Goal: Information Seeking & Learning: Learn about a topic

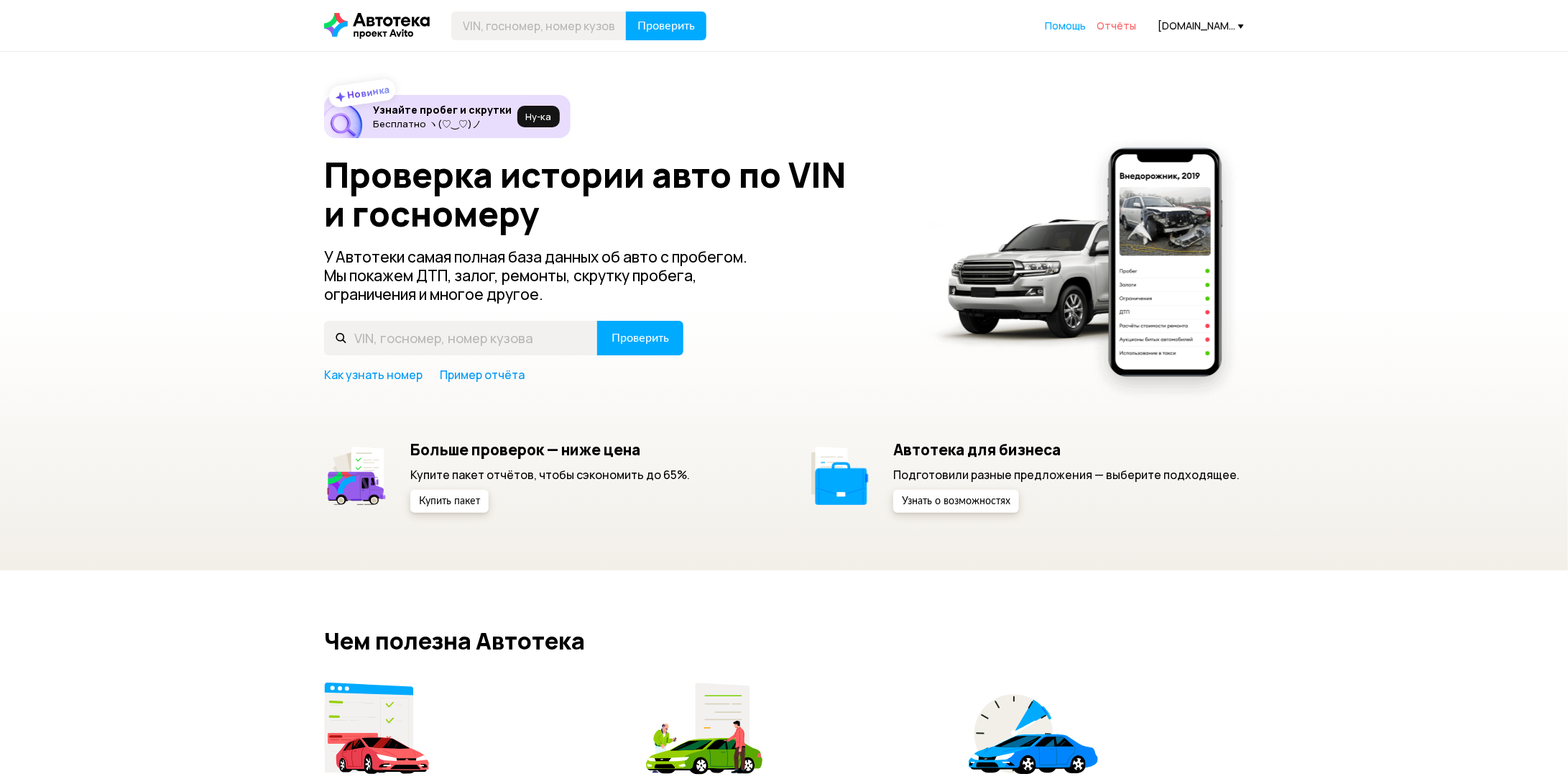
click at [1122, 22] on span "Отчёты" at bounding box center [1116, 25] width 40 height 14
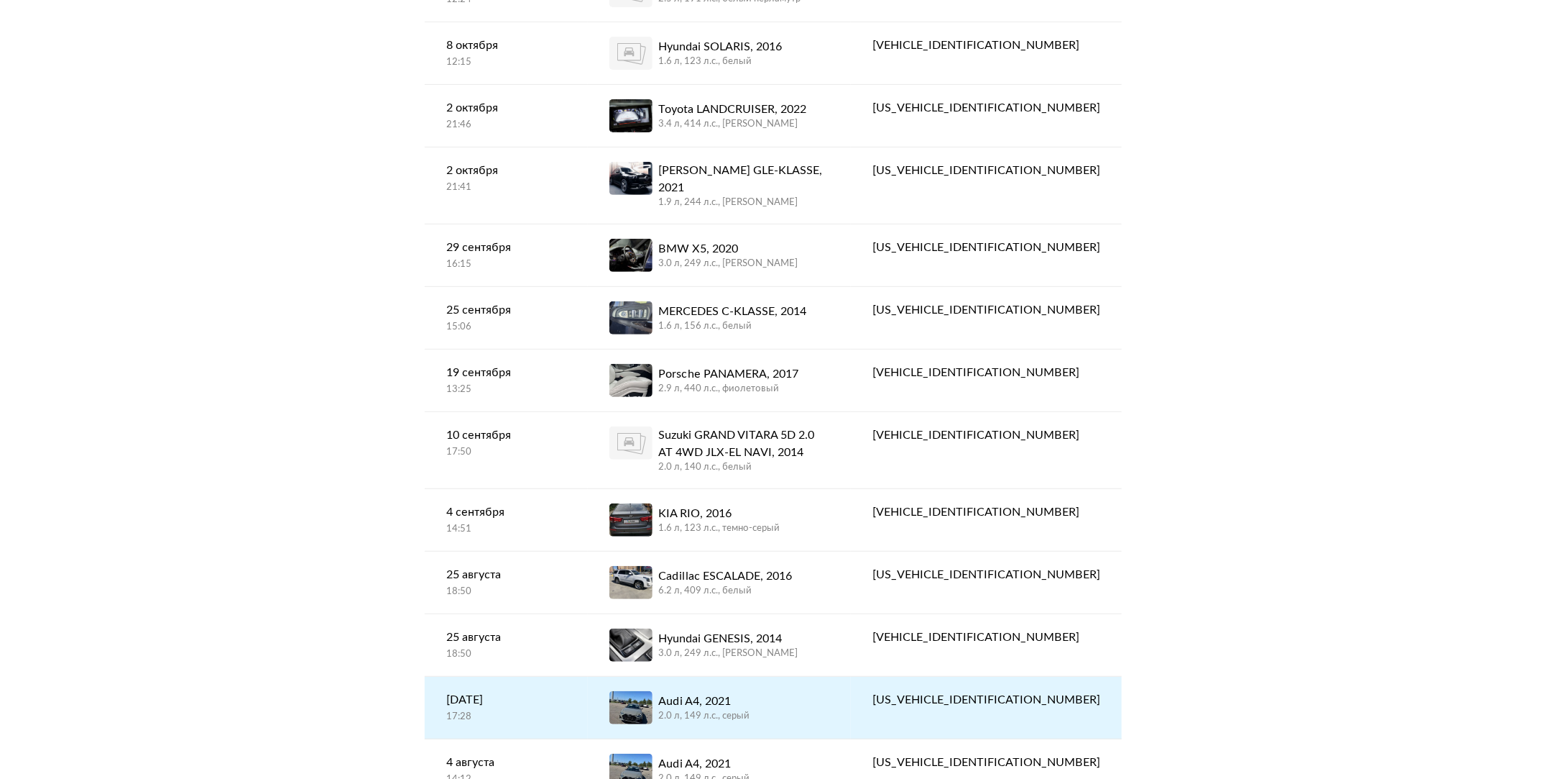
scroll to position [362, 0]
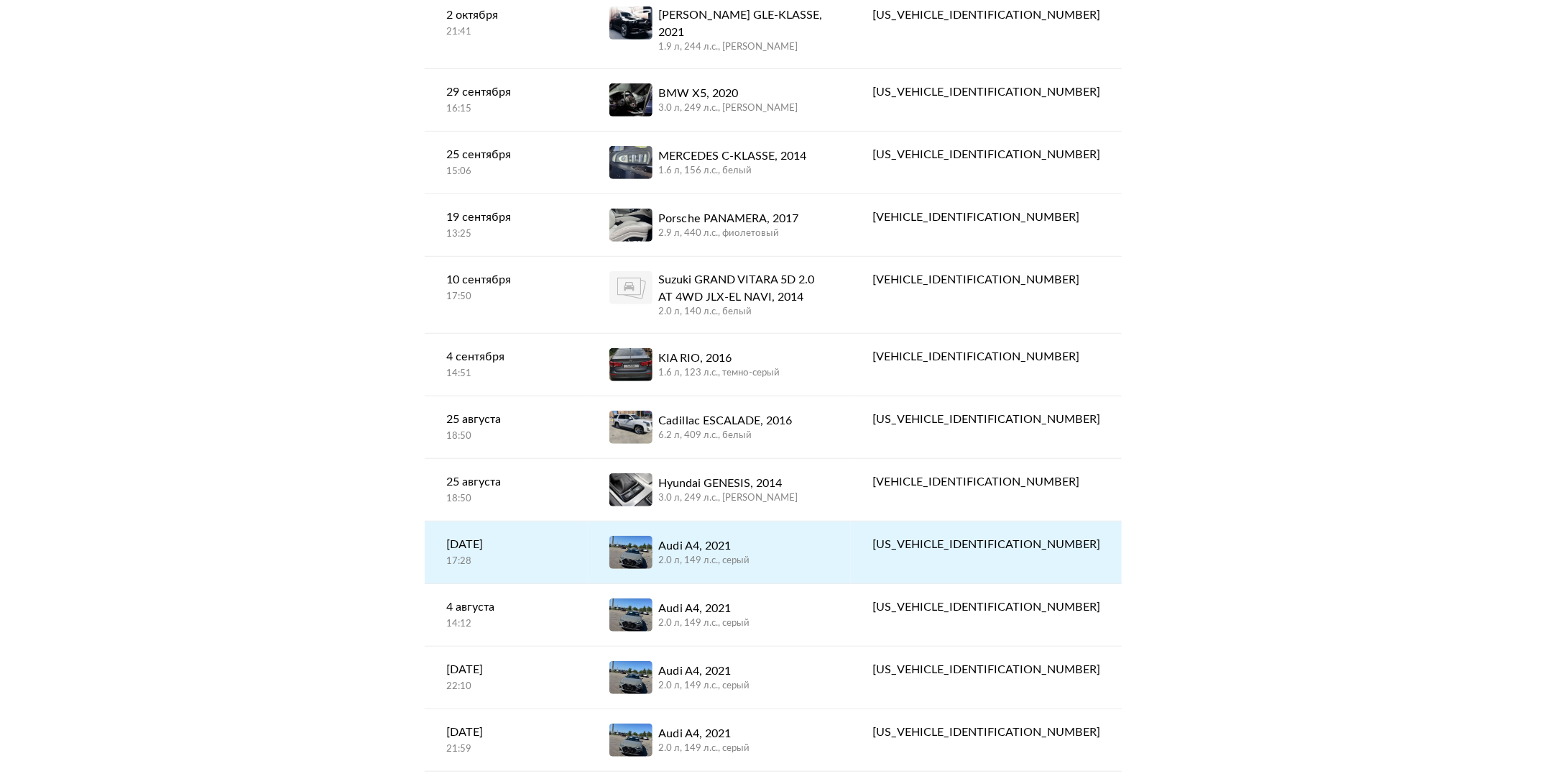
click at [750, 537] on div "Audi A4, 2021" at bounding box center [704, 546] width 91 height 17
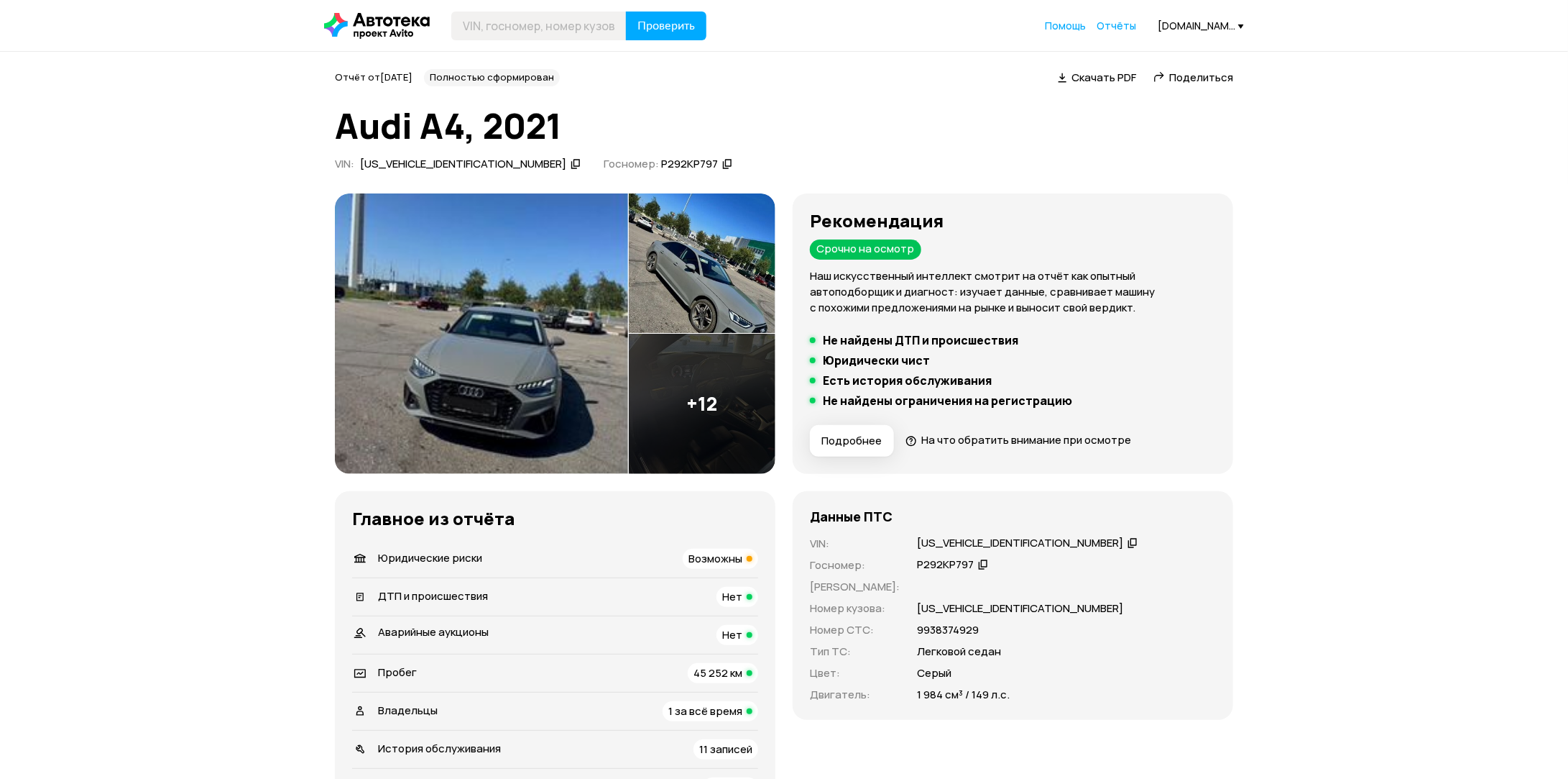
click at [571, 164] on icon at bounding box center [576, 163] width 10 height 14
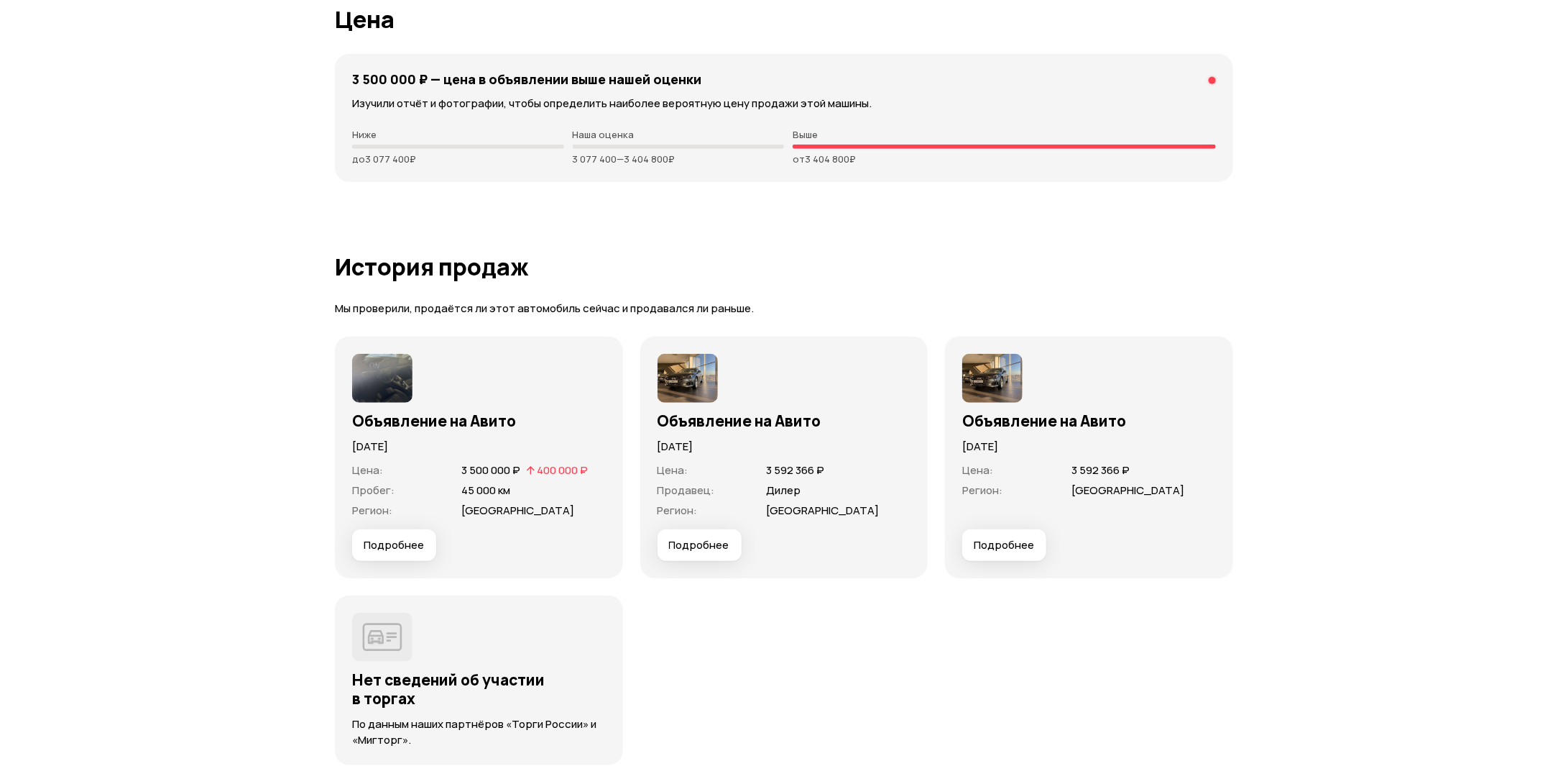
scroll to position [3626, 0]
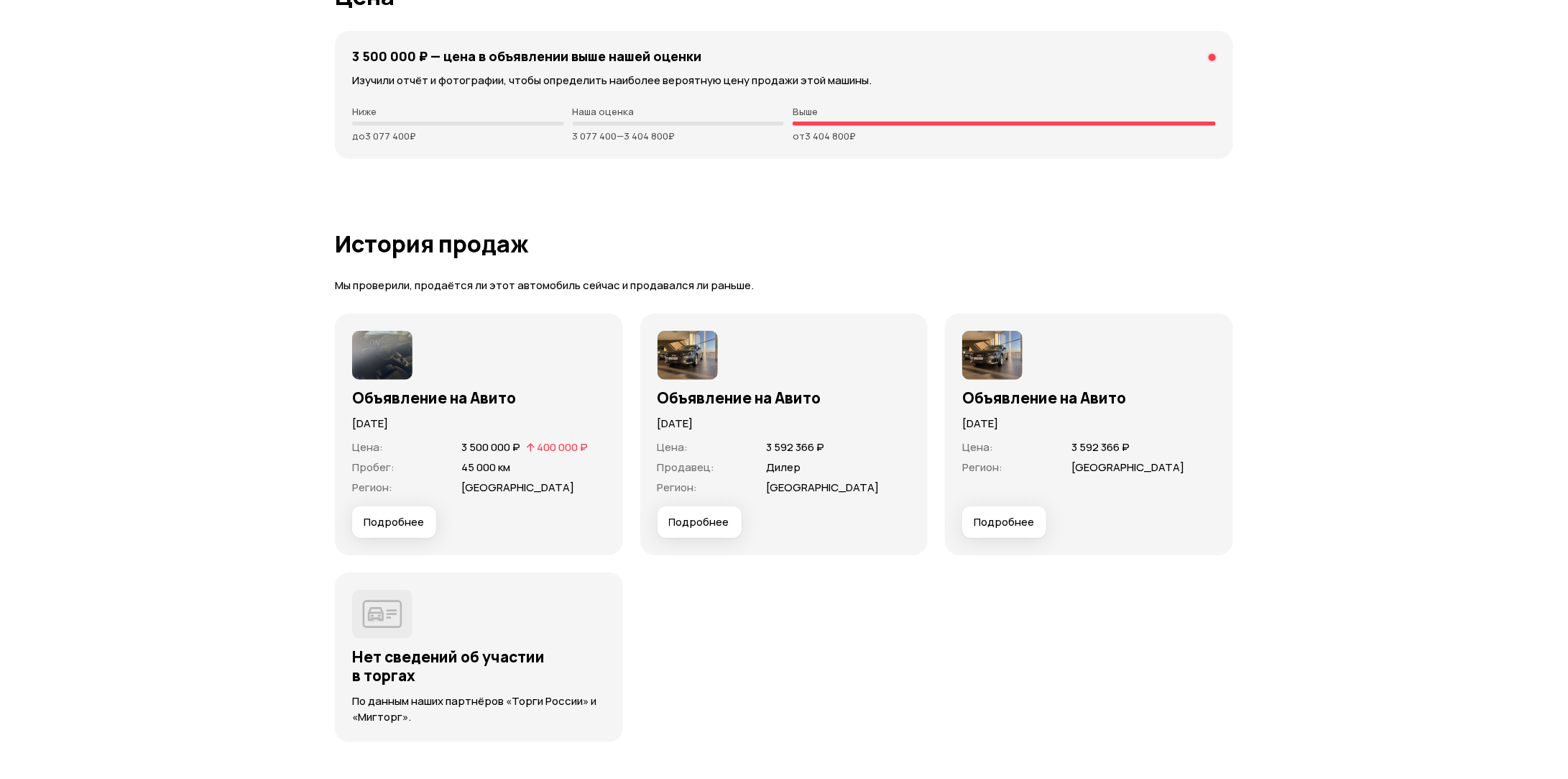
click at [417, 517] on span "Подробнее" at bounding box center [393, 522] width 60 height 14
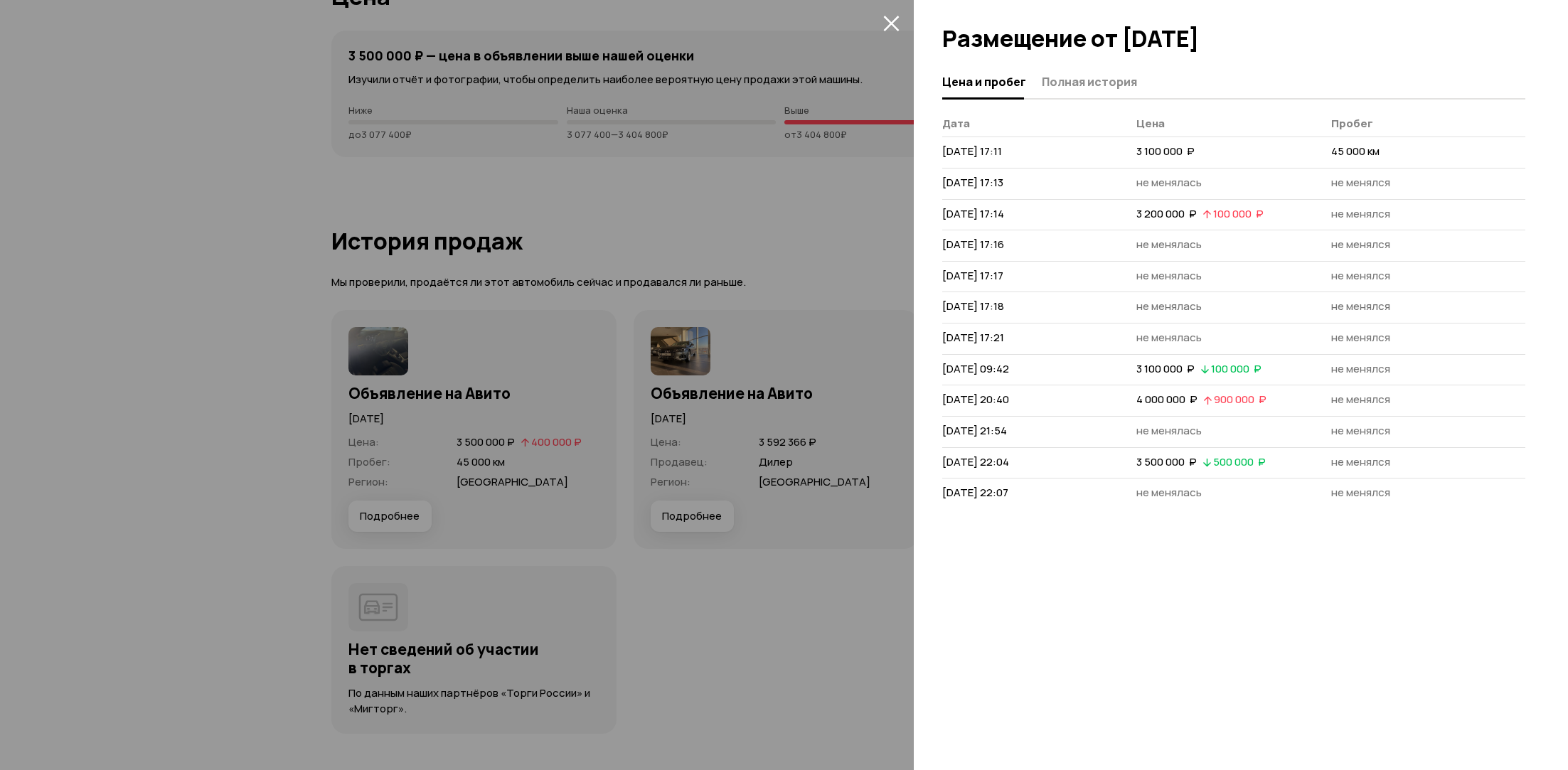
click at [906, 22] on div at bounding box center [784, 385] width 1568 height 770
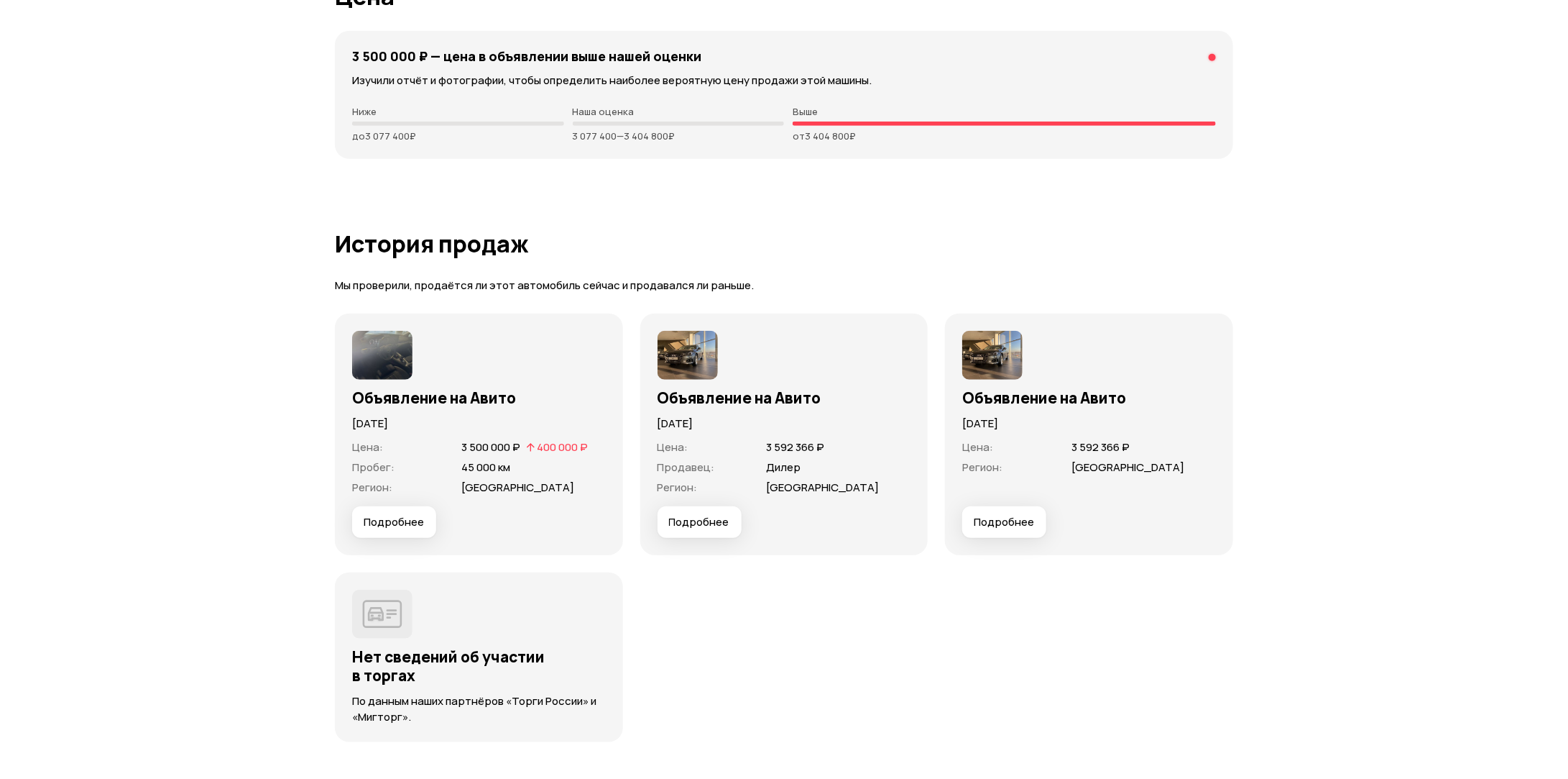
click at [392, 389] on h3 "Объявление на Авито" at bounding box center [479, 397] width 254 height 18
click at [389, 364] on img at bounding box center [383, 355] width 60 height 49
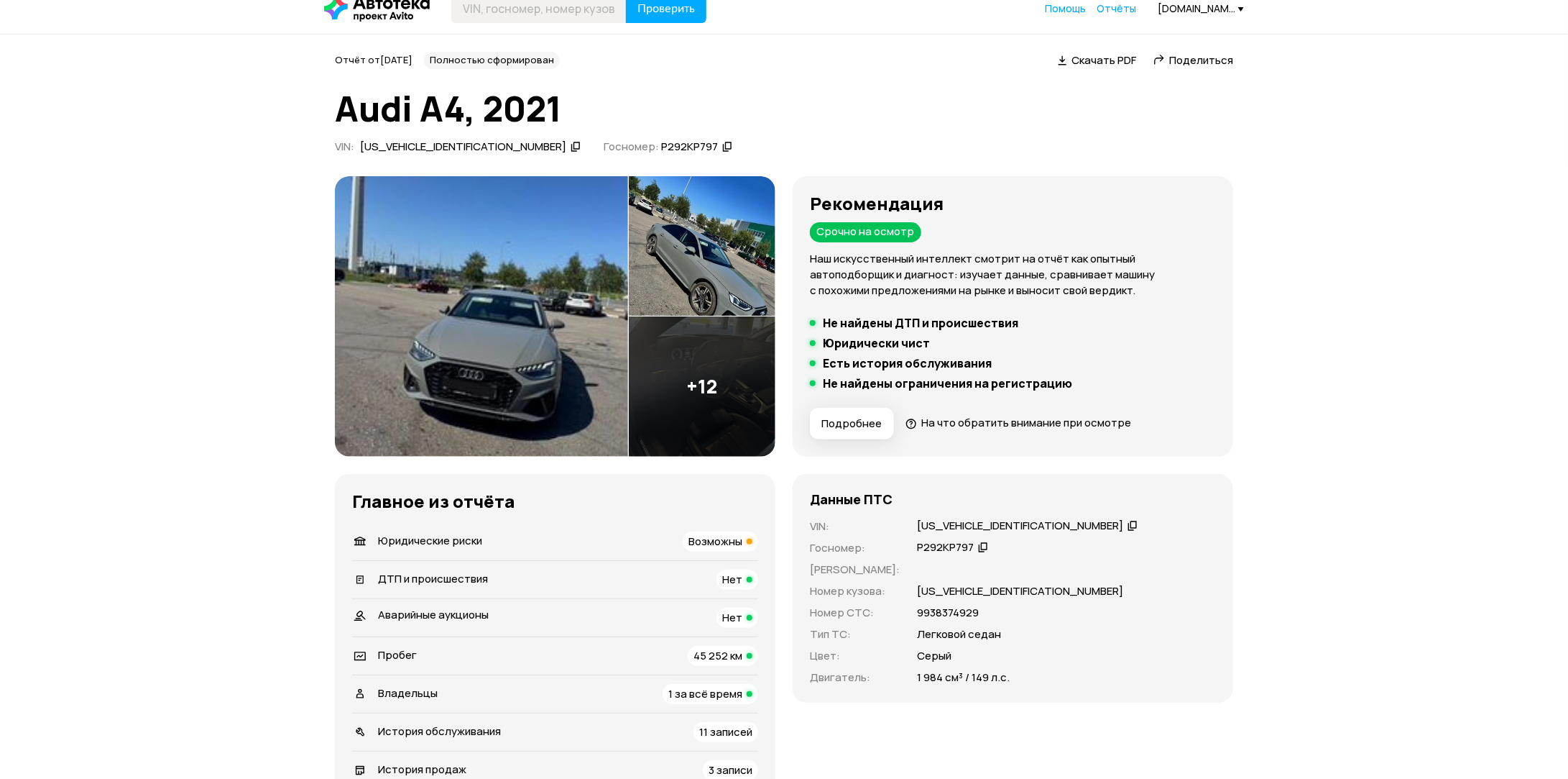
scroll to position [0, 0]
